Goal: Use online tool/utility: Utilize a website feature to perform a specific function

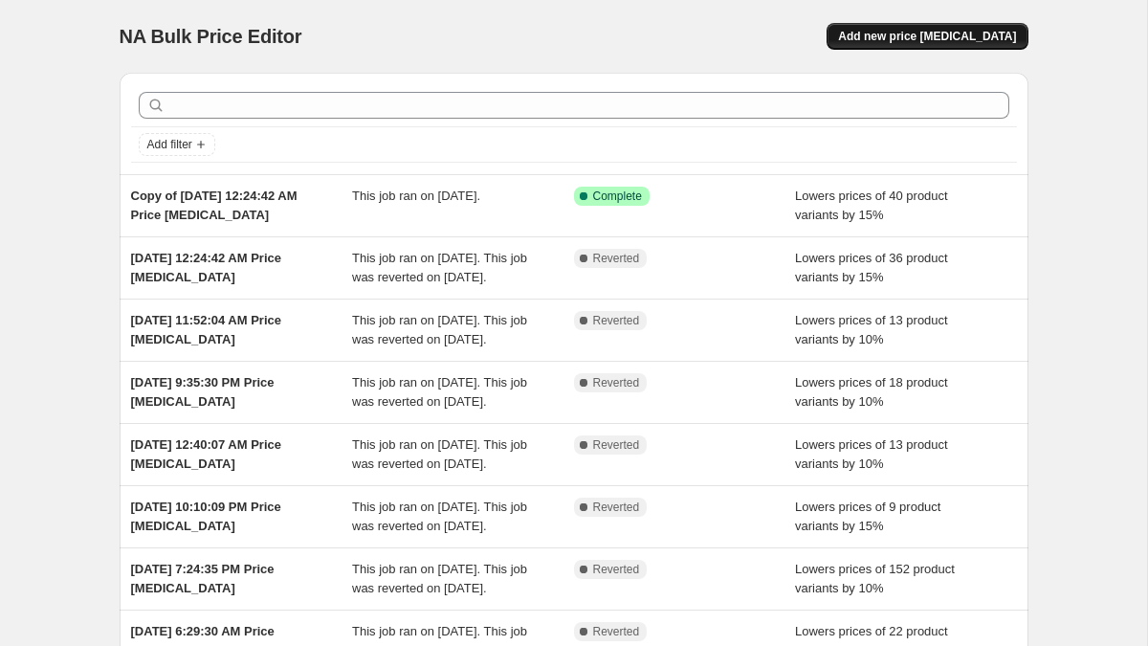
click at [943, 31] on span "Add new price [MEDICAL_DATA]" at bounding box center [927, 36] width 178 height 15
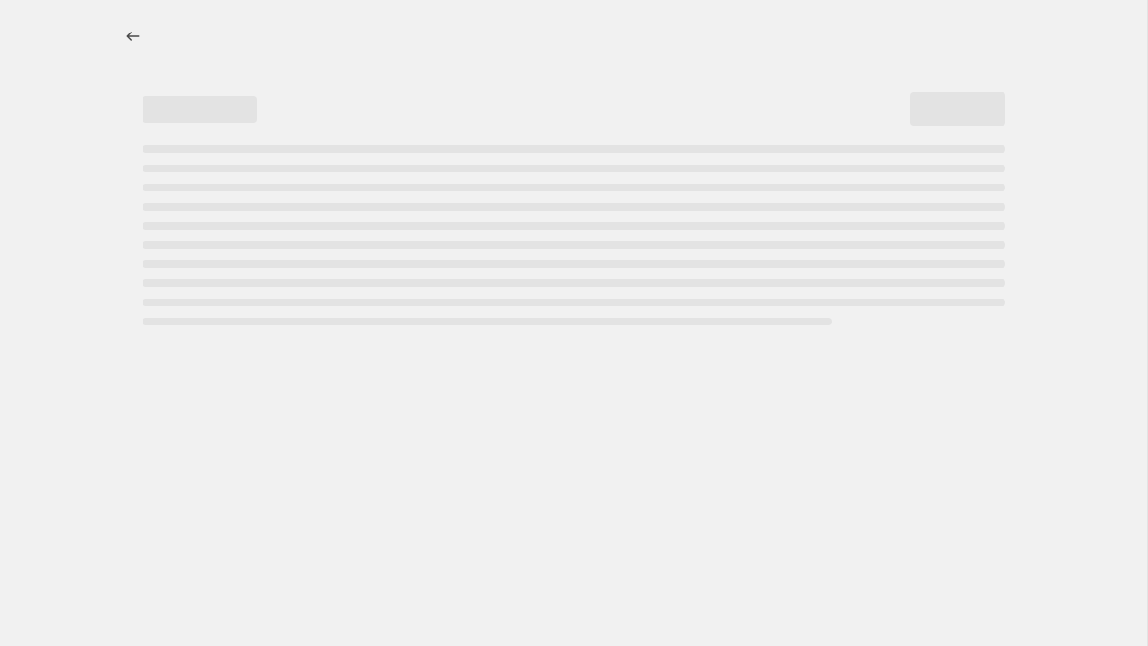
select select "percentage"
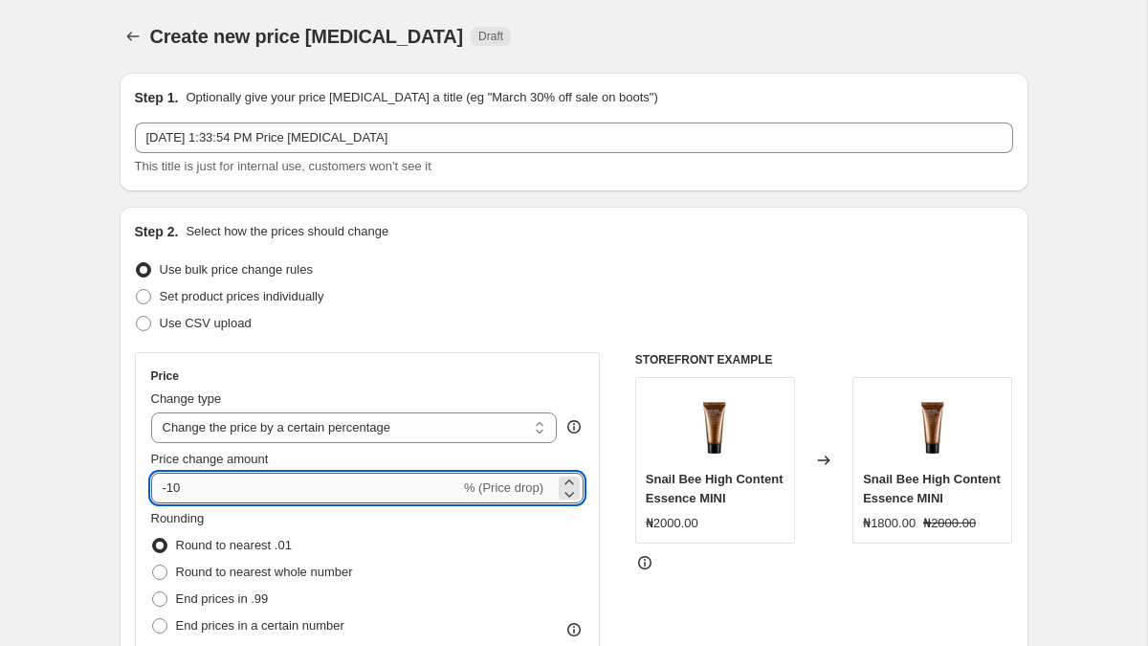
click at [196, 490] on input "-10" at bounding box center [305, 488] width 309 height 31
type input "-1"
type input "-5"
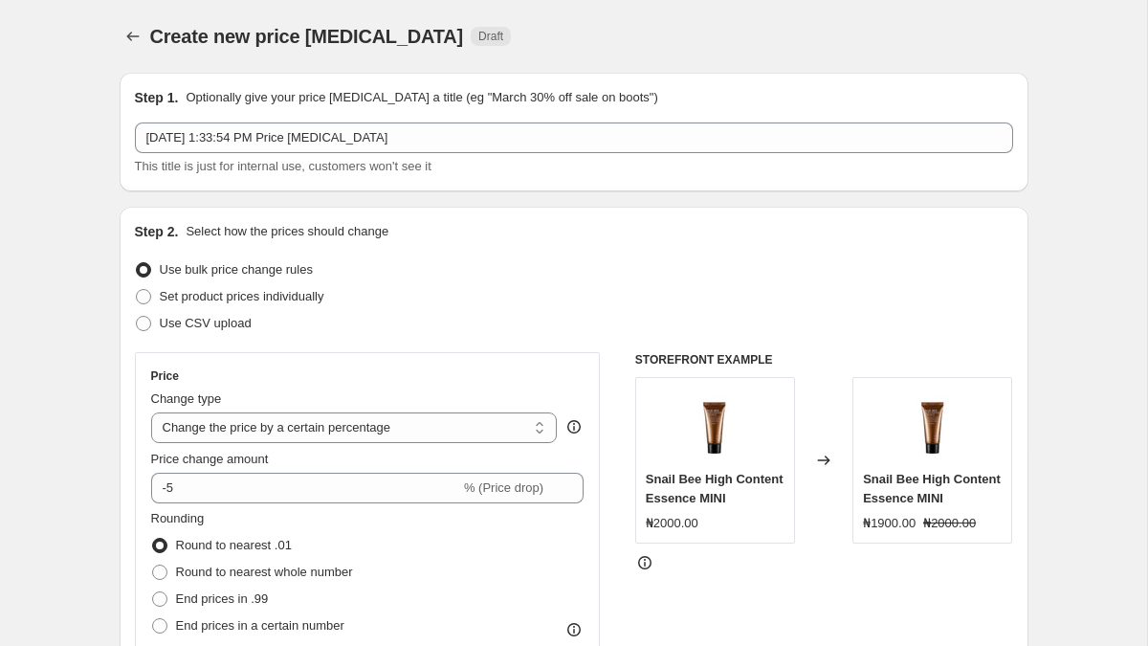
click at [561, 222] on div "Step 2. Select how the prices should change" at bounding box center [574, 231] width 878 height 19
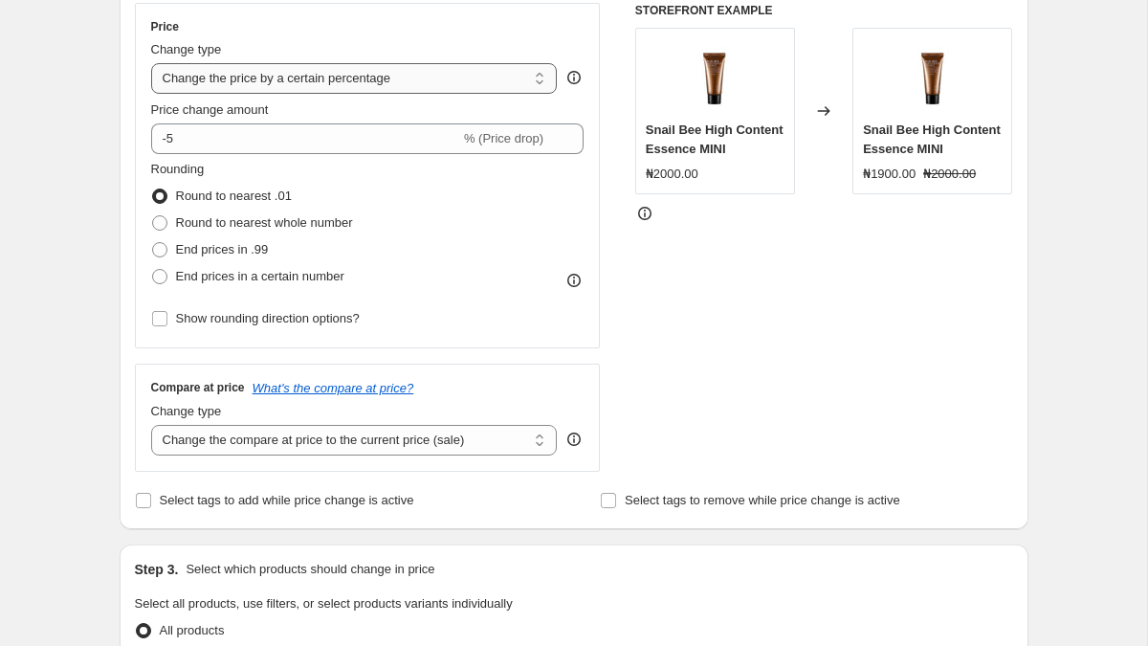
scroll to position [385, 0]
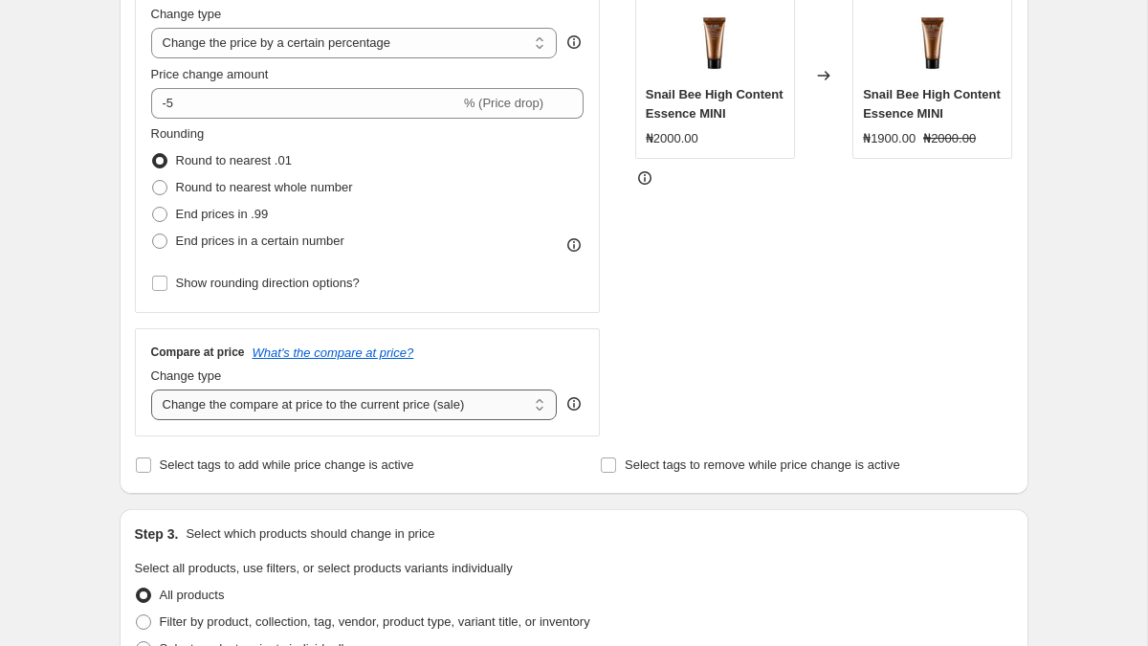
click at [431, 410] on select "Change the compare at price to the current price (sale) Change the compare at p…" at bounding box center [354, 404] width 407 height 31
click at [151, 389] on select "Change the compare at price to the current price (sale) Change the compare at p…" at bounding box center [354, 404] width 407 height 31
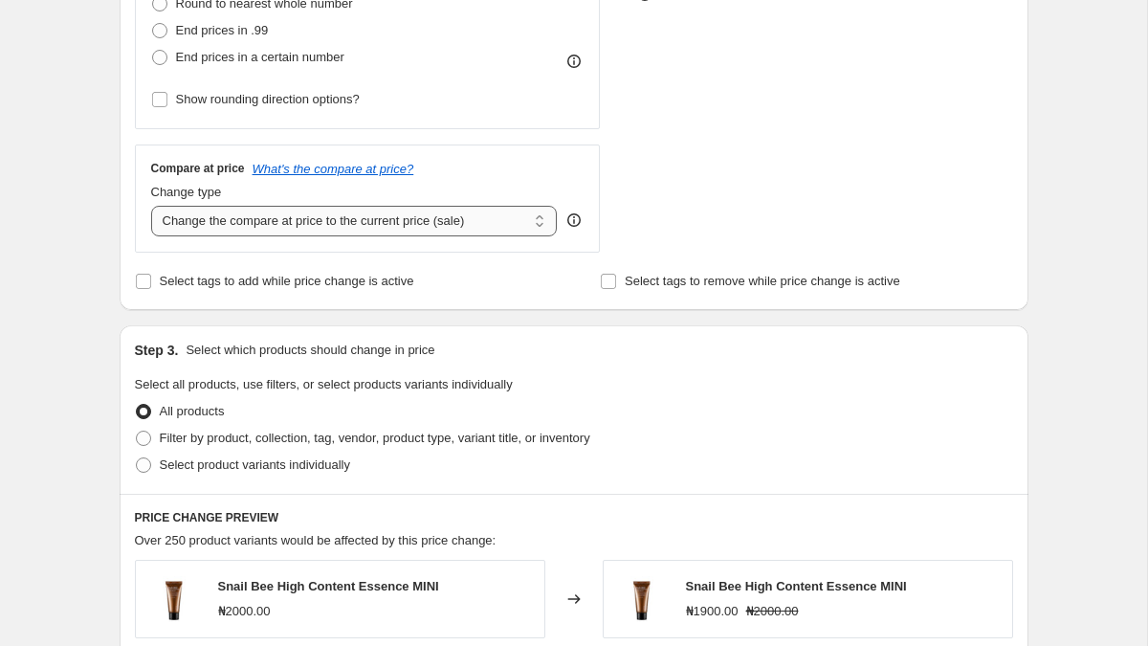
scroll to position [590, 0]
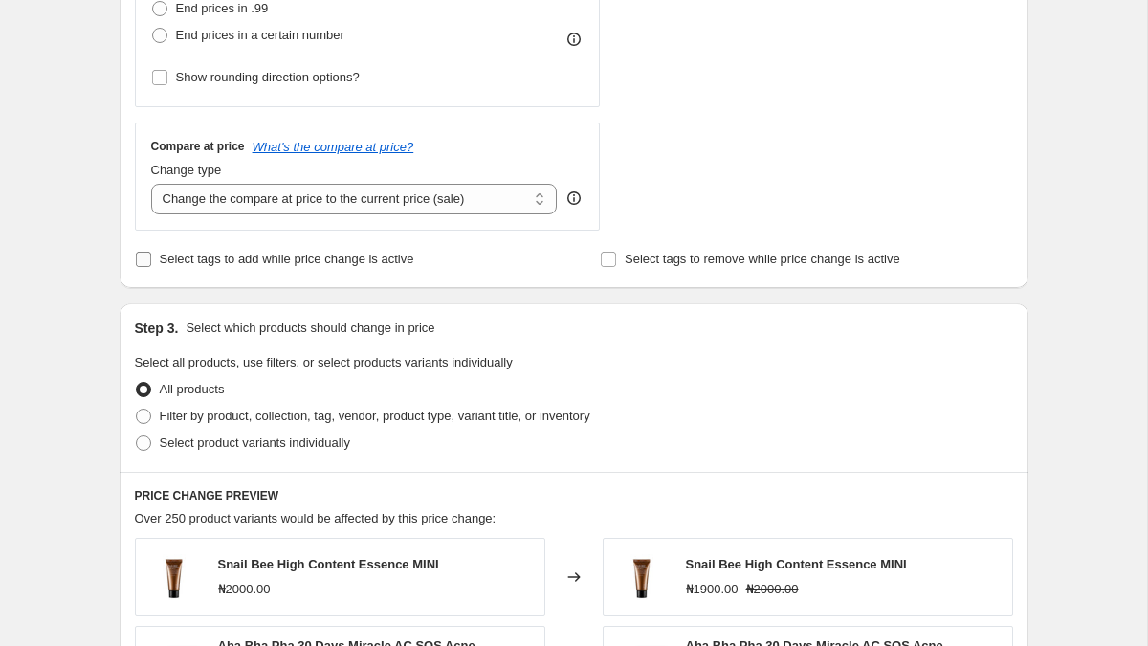
click at [138, 256] on input "Select tags to add while price change is active" at bounding box center [143, 259] width 15 height 15
checkbox input "true"
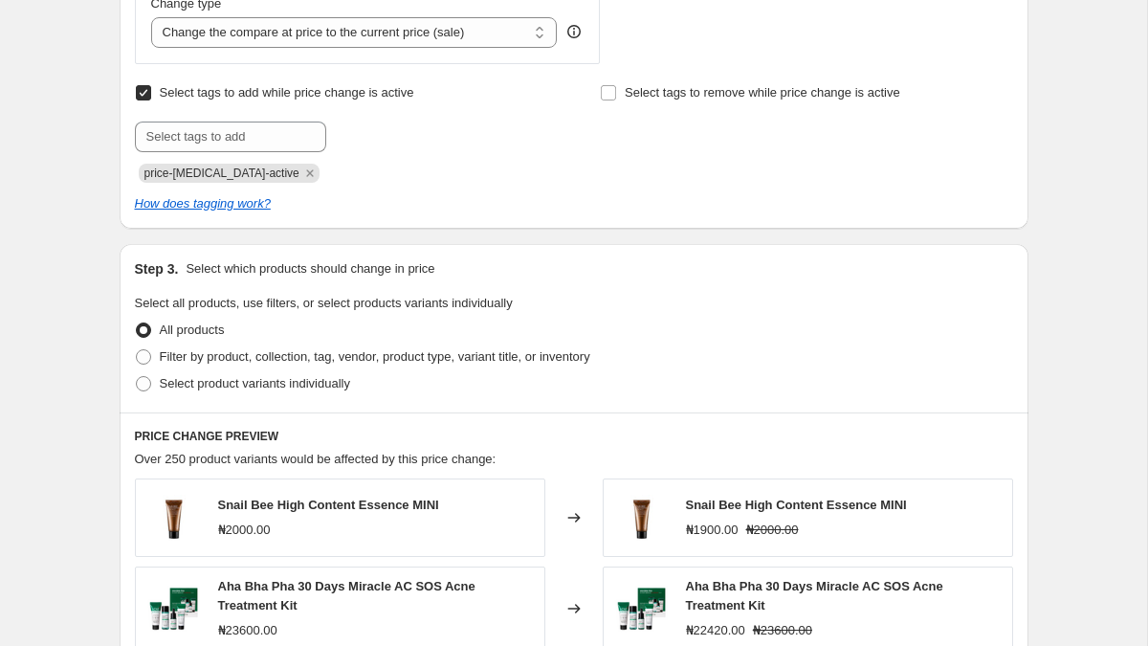
scroll to position [779, 0]
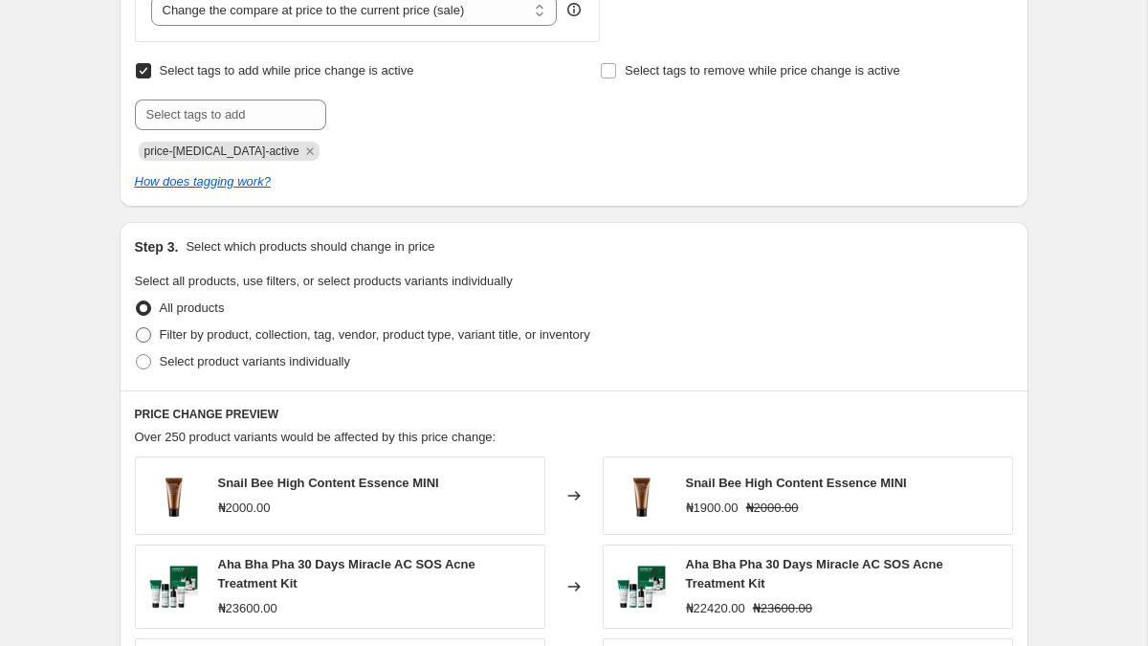
click at [152, 328] on label "Filter by product, collection, tag, vendor, product type, variant title, or inv…" at bounding box center [362, 334] width 455 height 27
click at [137, 328] on input "Filter by product, collection, tag, vendor, product type, variant title, or inv…" at bounding box center [136, 327] width 1 height 1
radio input "true"
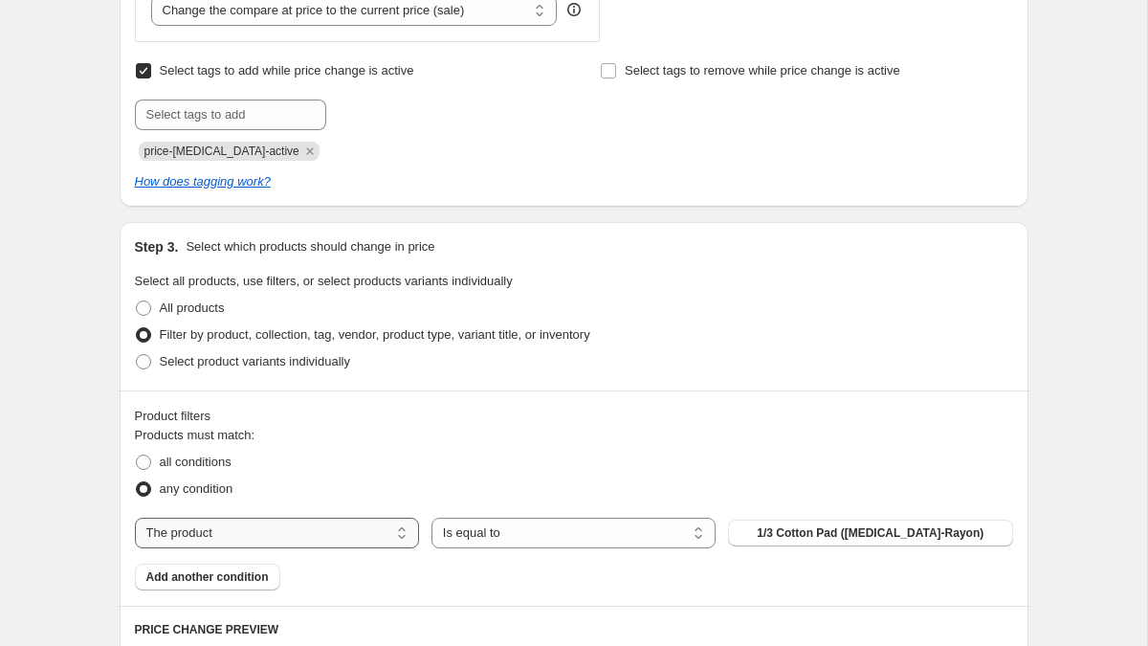
click at [233, 539] on select "The product The product's collection The product's tag The product's vendor The…" at bounding box center [277, 533] width 284 height 31
select select "collection"
click at [830, 527] on button "345557667" at bounding box center [870, 533] width 284 height 27
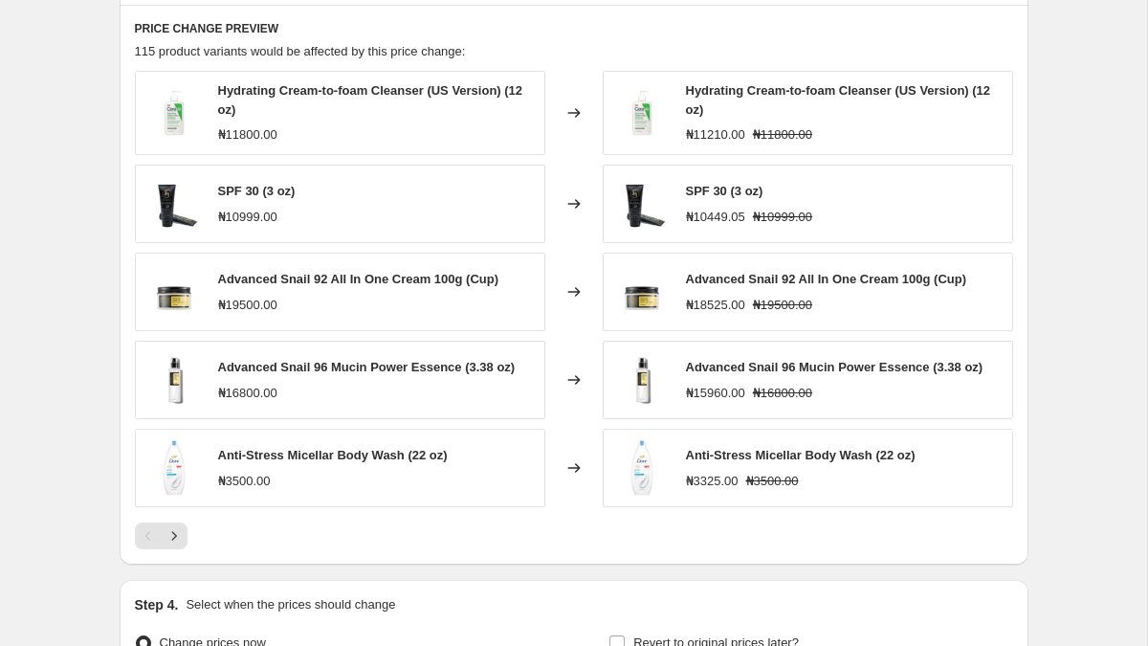
scroll to position [1579, 0]
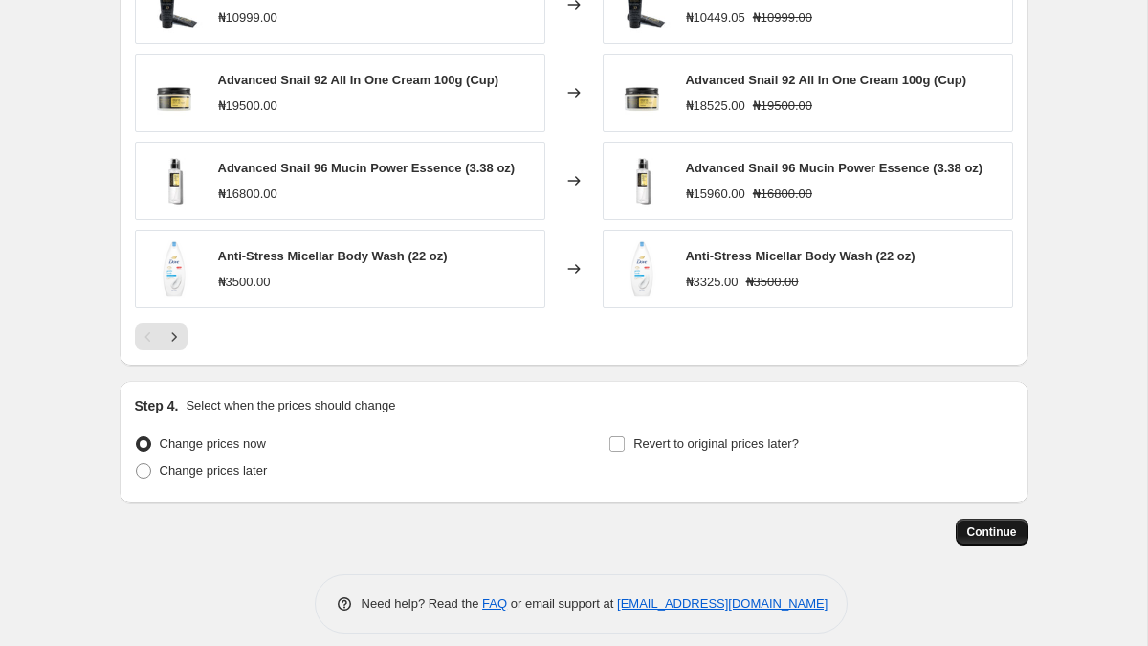
click at [1012, 534] on span "Continue" at bounding box center [992, 531] width 50 height 15
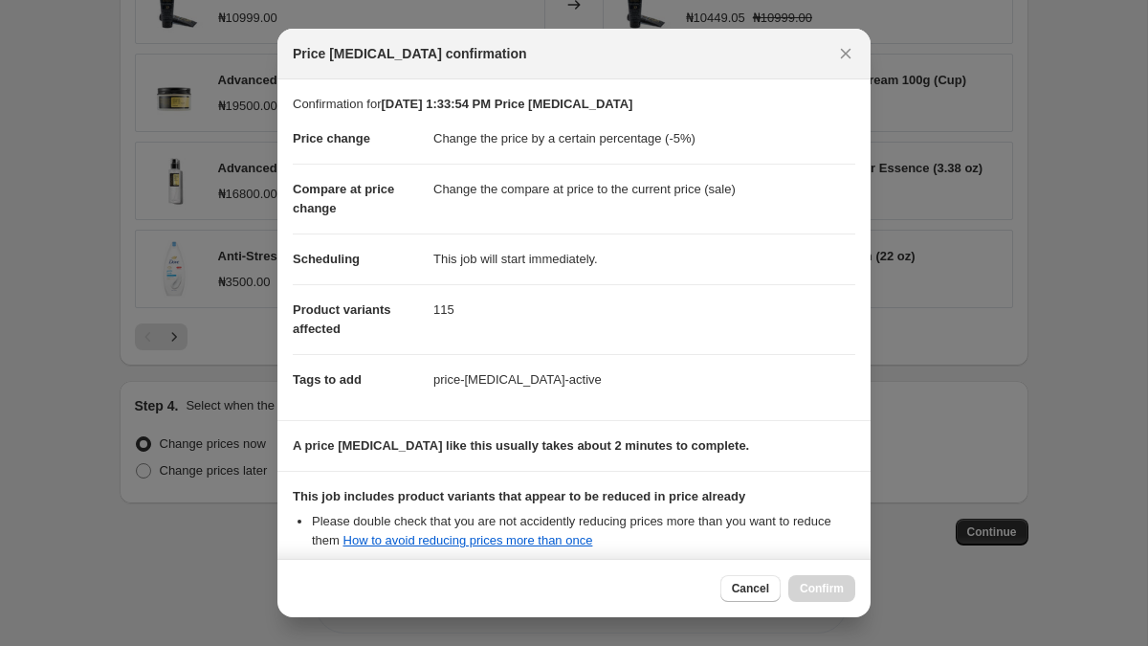
scroll to position [211, 0]
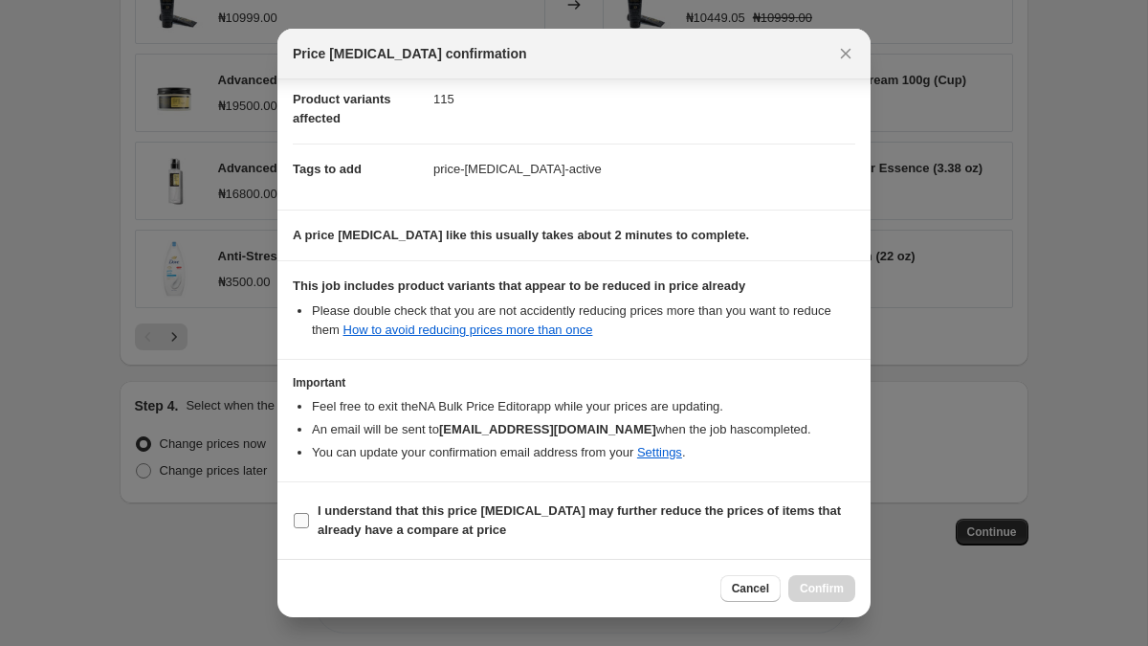
click at [301, 520] on input "I understand that this price [MEDICAL_DATA] may further reduce the prices of it…" at bounding box center [301, 520] width 15 height 15
checkbox input "true"
click at [835, 588] on span "Confirm" at bounding box center [822, 588] width 44 height 15
